Goal: Navigation & Orientation: Find specific page/section

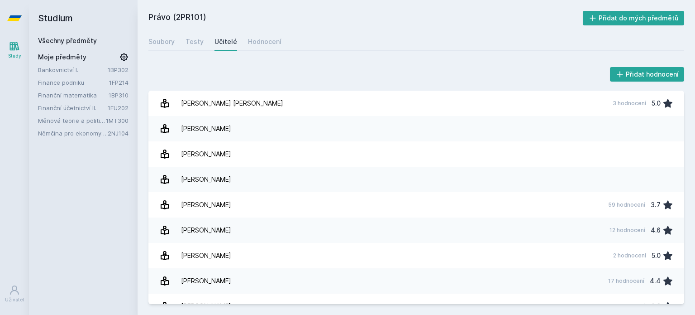
click at [73, 69] on link "Bankovnictví I." at bounding box center [73, 69] width 70 height 9
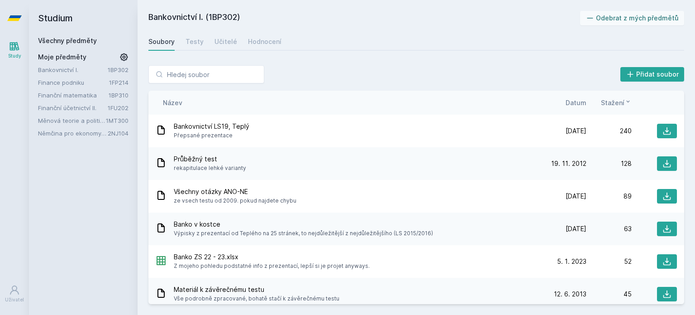
click at [80, 104] on link "Finanční účetnictví II." at bounding box center [73, 107] width 70 height 9
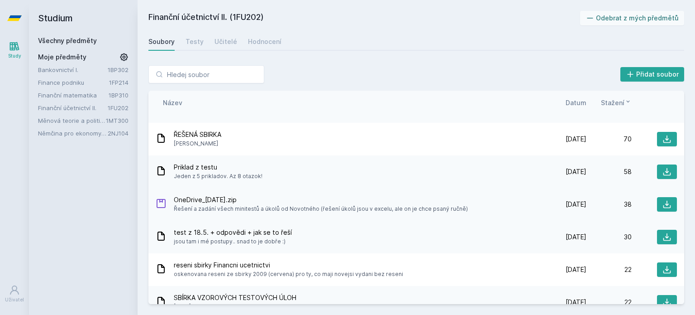
scroll to position [136, 0]
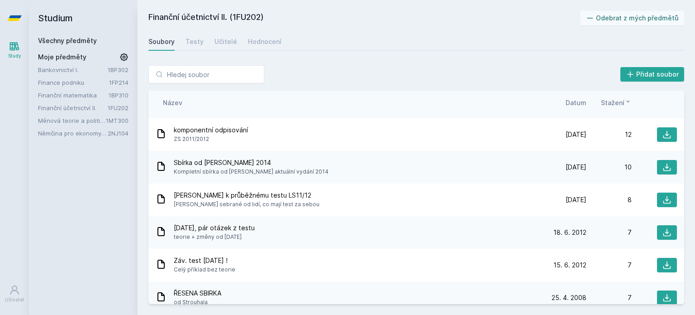
click at [569, 101] on span "Datum" at bounding box center [576, 103] width 21 height 10
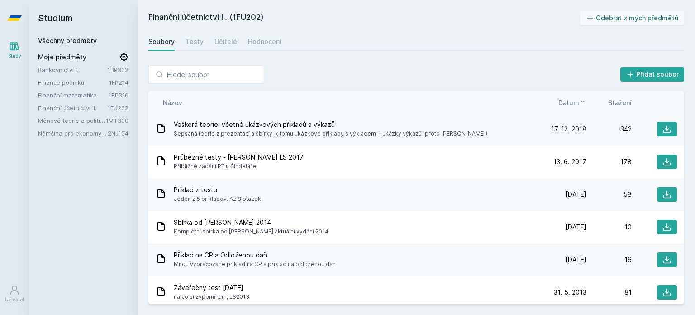
scroll to position [0, 0]
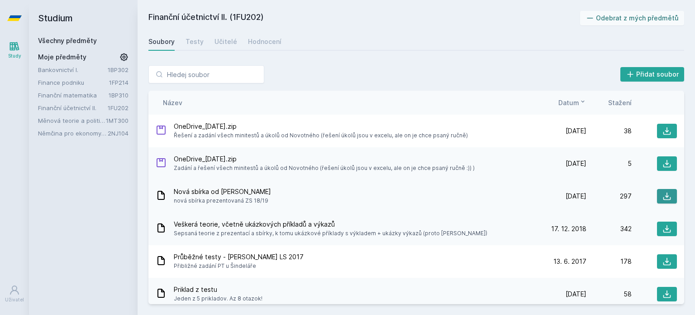
click at [657, 192] on button at bounding box center [667, 196] width 20 height 14
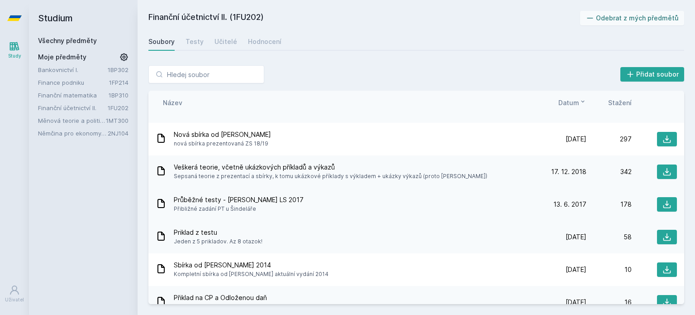
scroll to position [136, 0]
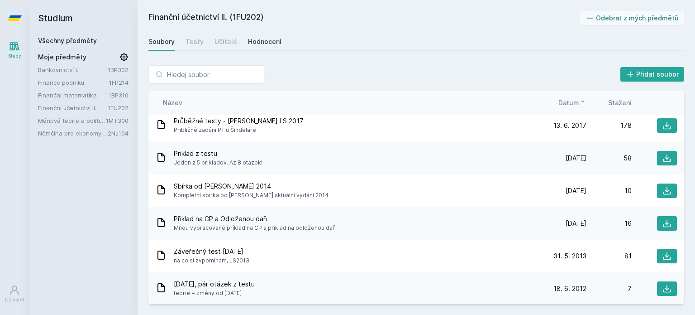
click at [256, 35] on link "Hodnocení" at bounding box center [265, 42] width 34 height 18
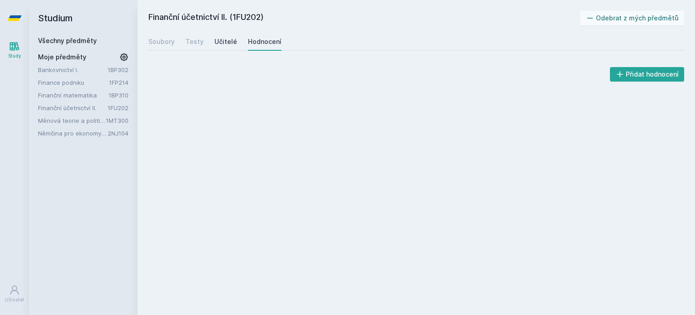
click at [224, 42] on div "Učitelé" at bounding box center [226, 41] width 23 height 9
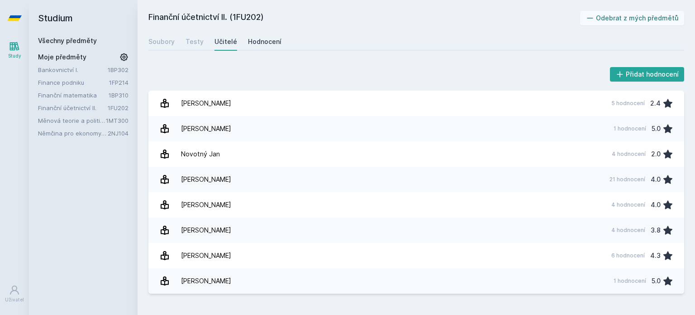
click at [261, 42] on div "Hodnocení" at bounding box center [265, 41] width 34 height 9
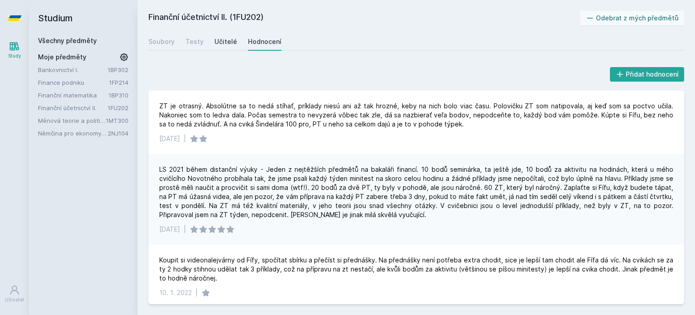
click at [225, 43] on div "Učitelé" at bounding box center [226, 41] width 23 height 9
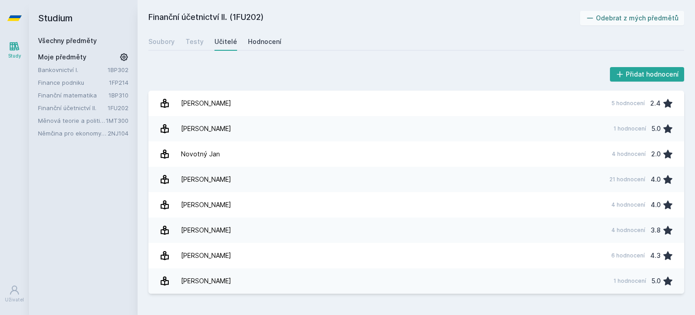
click at [254, 35] on link "Hodnocení" at bounding box center [265, 42] width 34 height 18
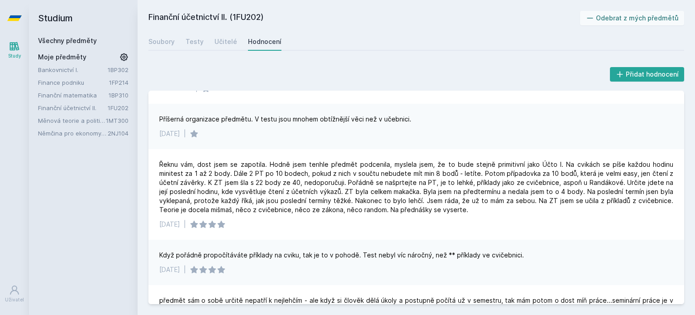
scroll to position [317, 0]
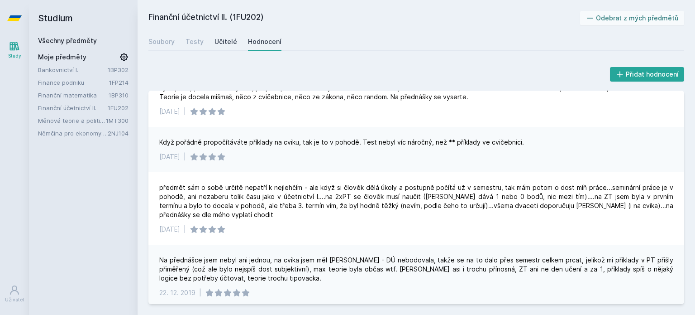
click at [227, 44] on div "Učitelé" at bounding box center [226, 41] width 23 height 9
